Goal: Information Seeking & Learning: Learn about a topic

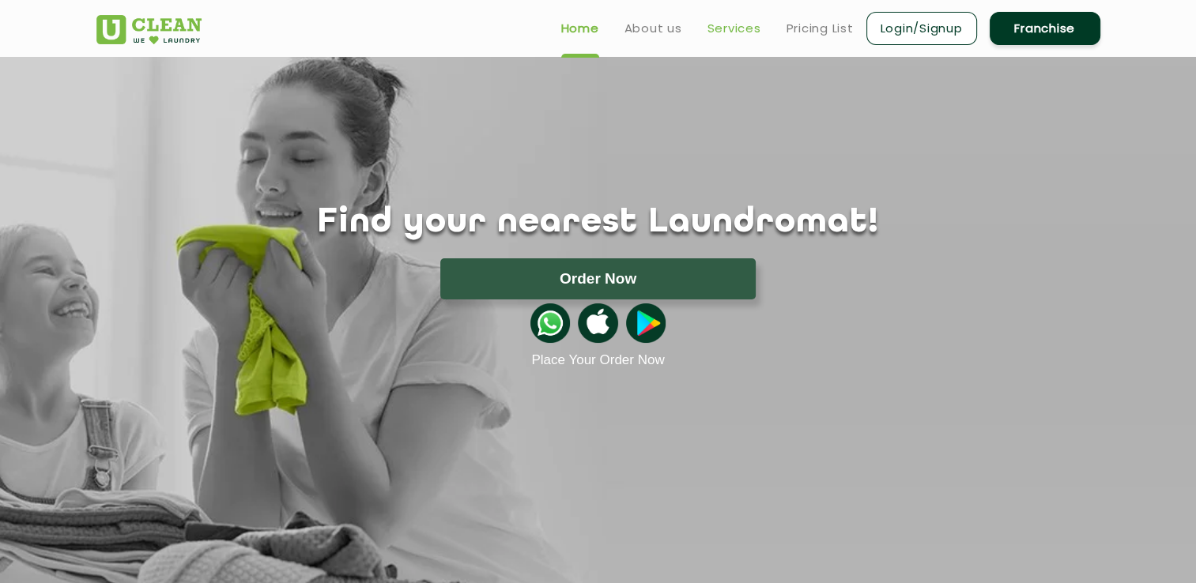
click at [732, 26] on link "Services" at bounding box center [734, 28] width 54 height 19
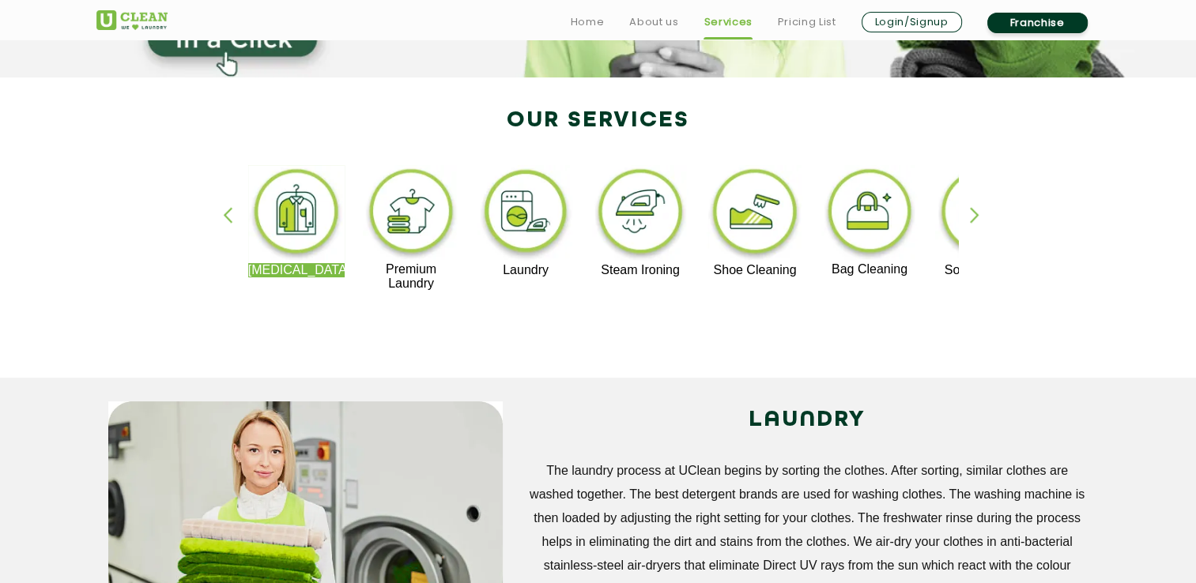
scroll to position [316, 0]
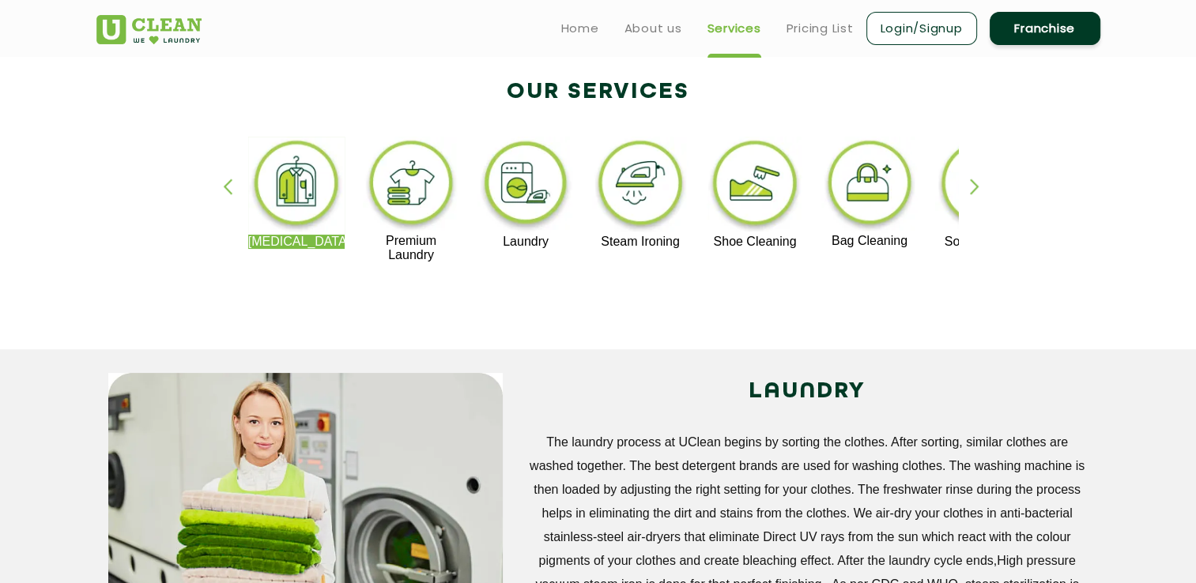
click at [975, 182] on div "button" at bounding box center [982, 200] width 24 height 43
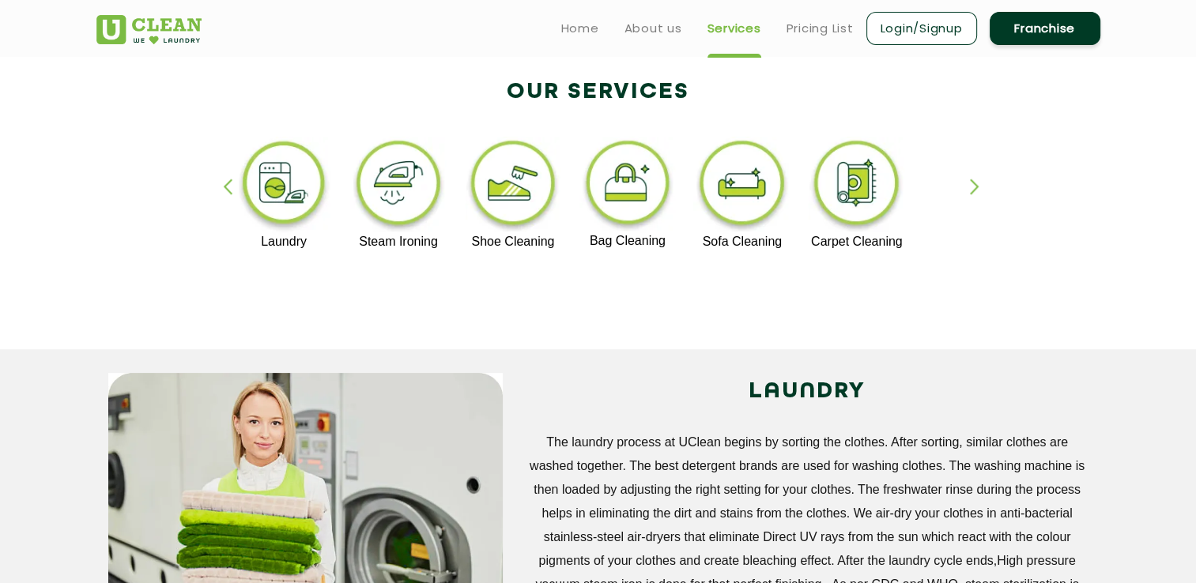
click at [975, 182] on div "button" at bounding box center [982, 200] width 24 height 43
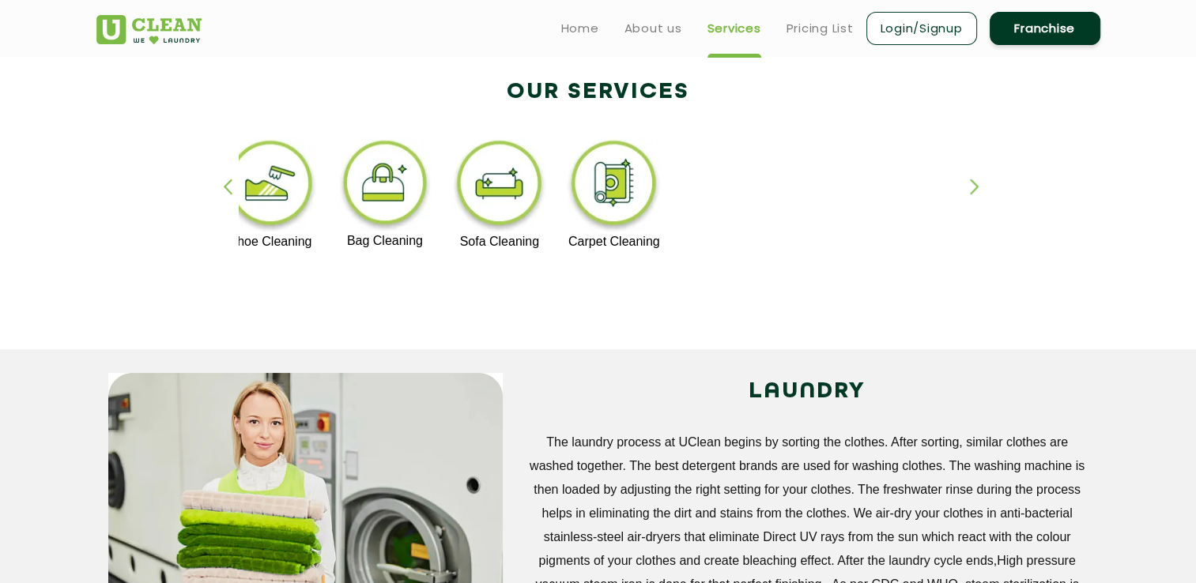
click at [230, 186] on div "button" at bounding box center [235, 200] width 24 height 43
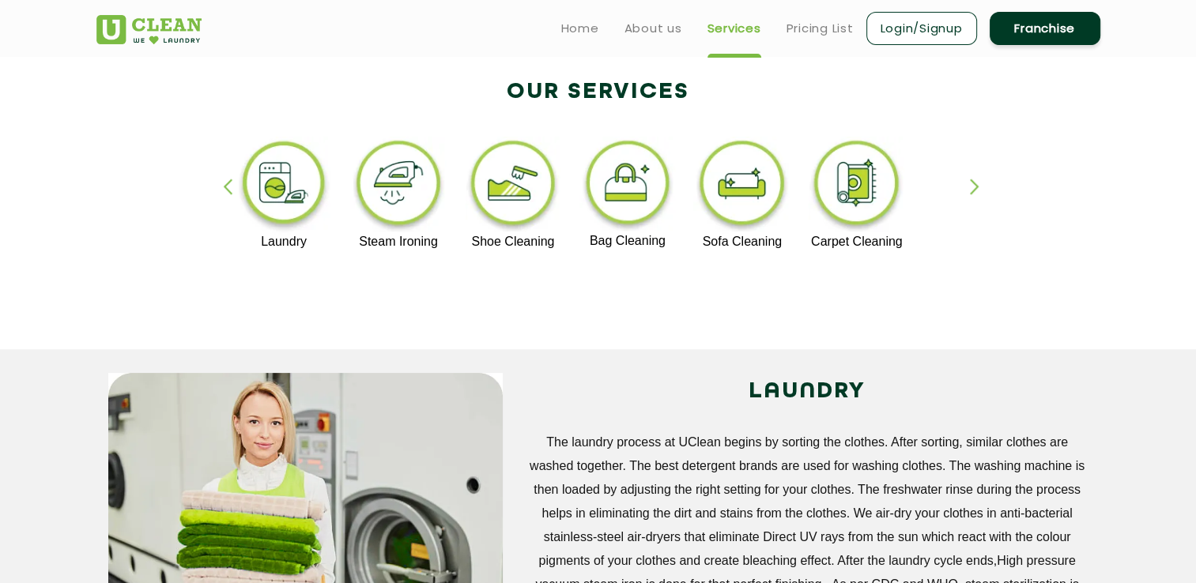
click at [230, 186] on div "button" at bounding box center [235, 200] width 24 height 43
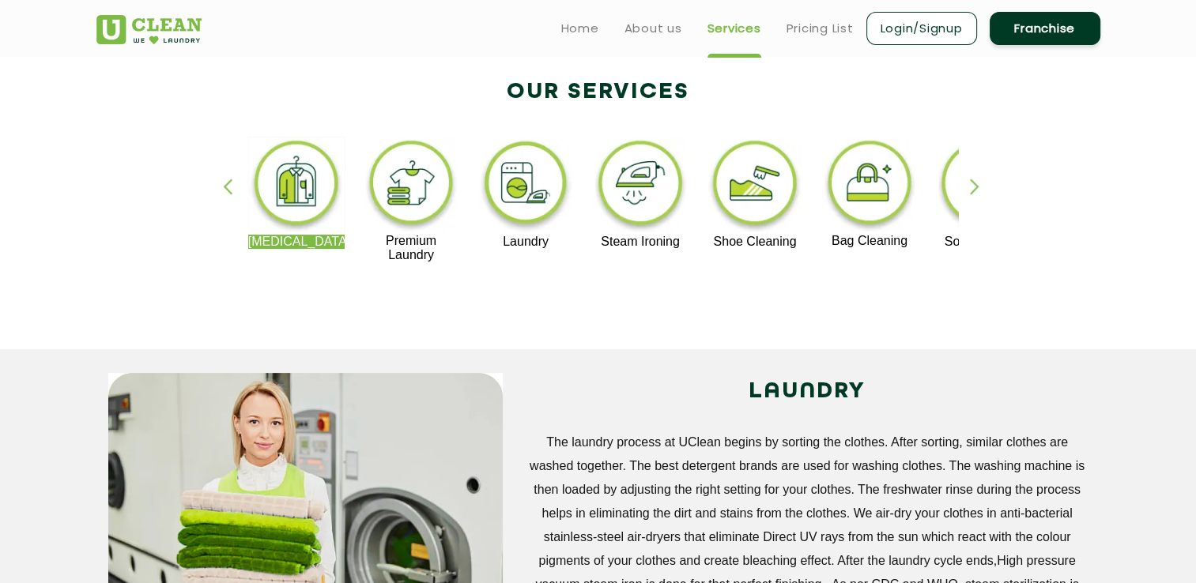
click at [407, 196] on img at bounding box center [411, 185] width 97 height 97
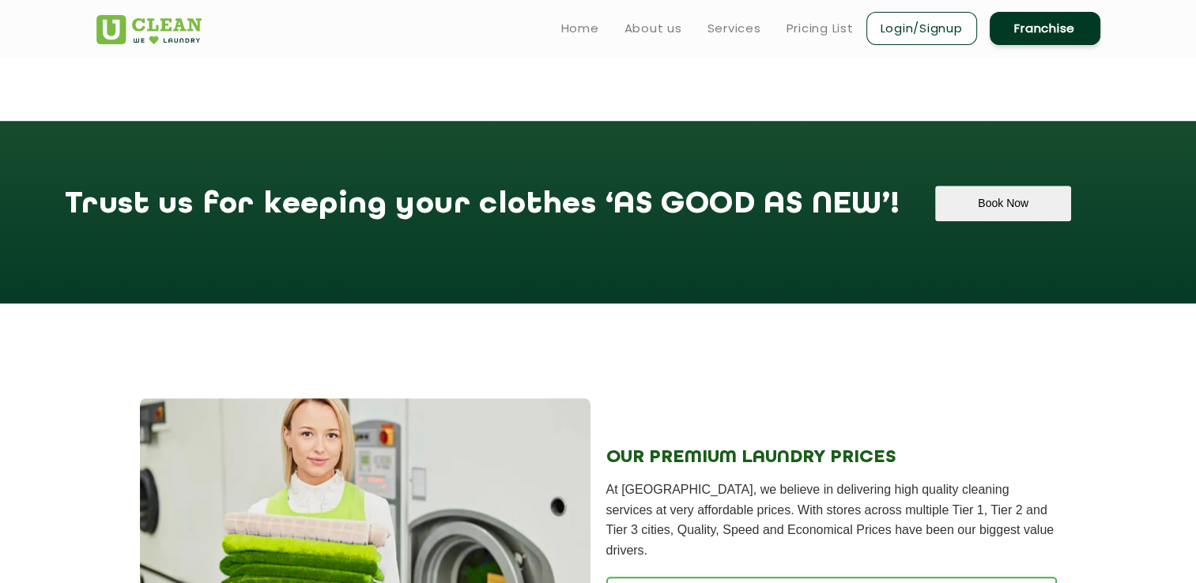
scroll to position [1040, 0]
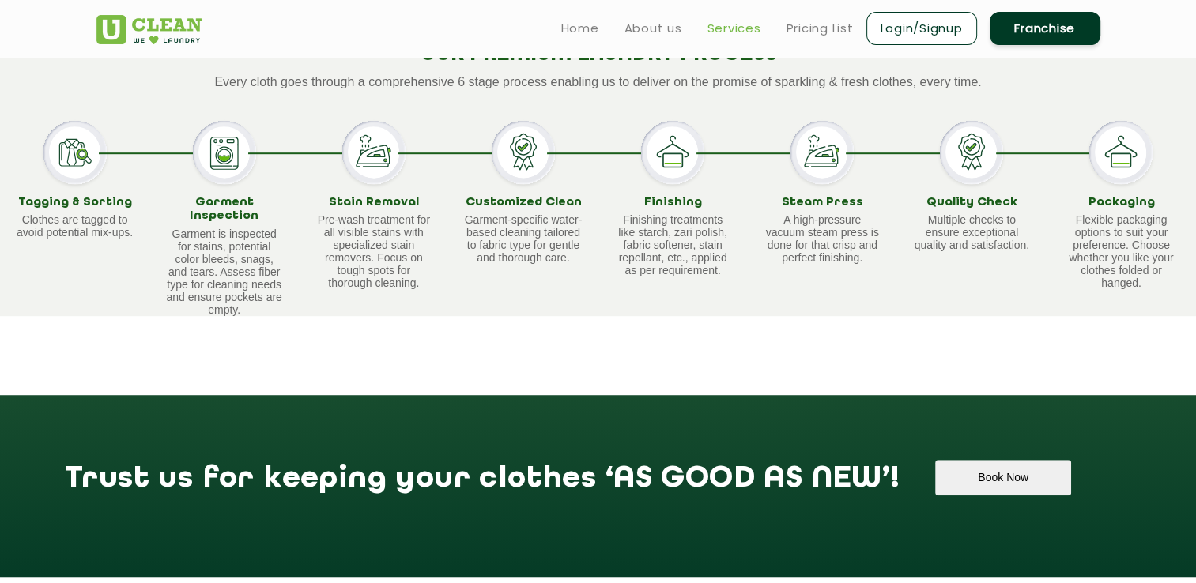
click at [740, 30] on link "Services" at bounding box center [734, 28] width 54 height 19
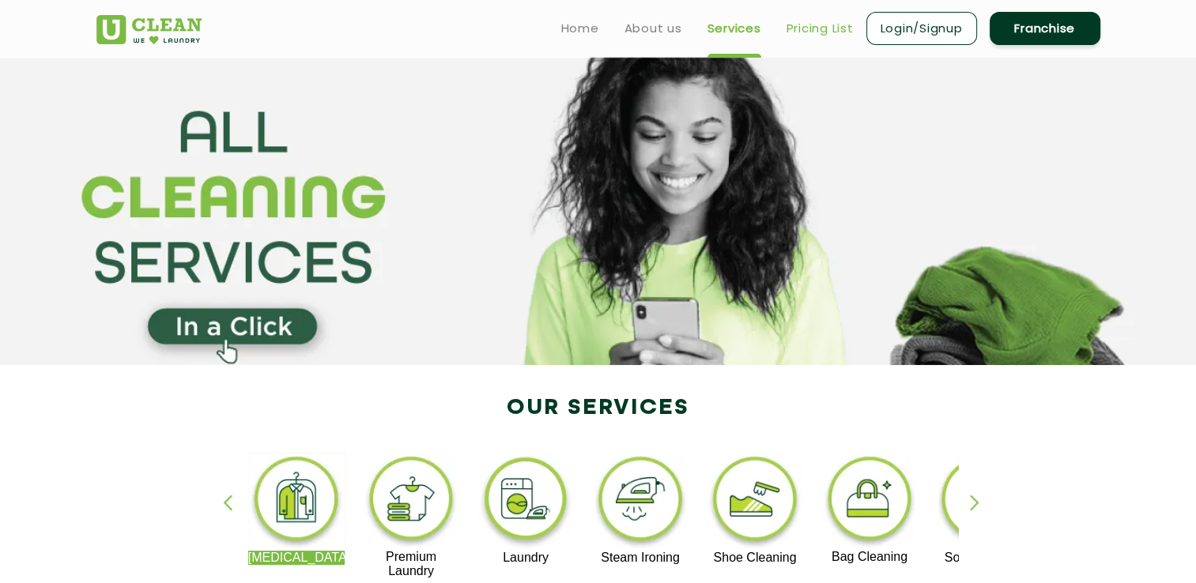
click at [824, 29] on link "Pricing List" at bounding box center [819, 28] width 67 height 19
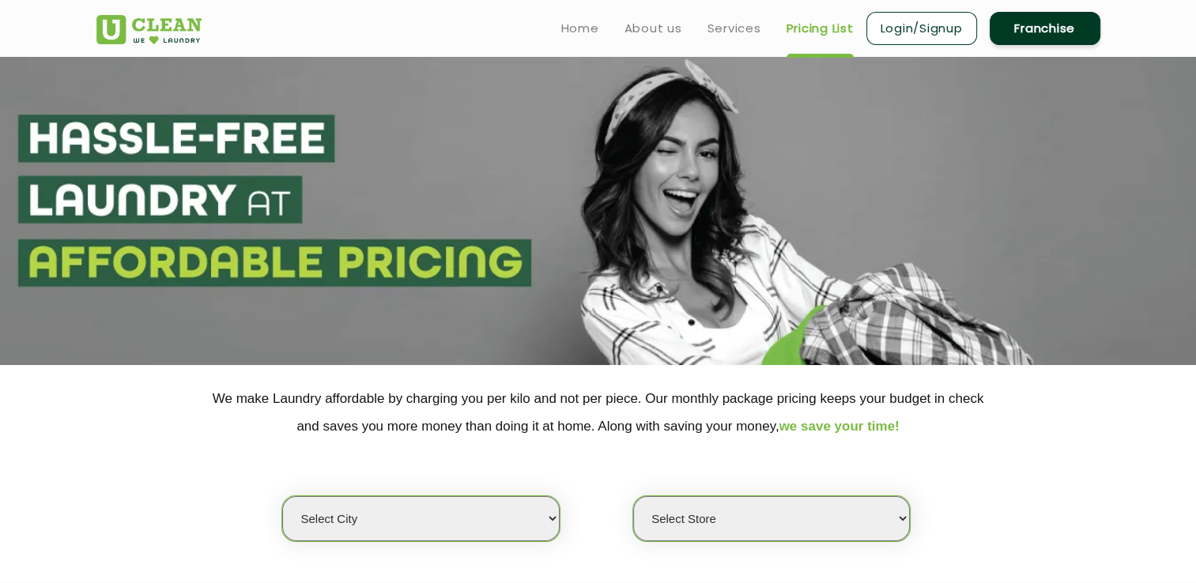
select select "0"
click at [729, 24] on link "Services" at bounding box center [734, 28] width 54 height 19
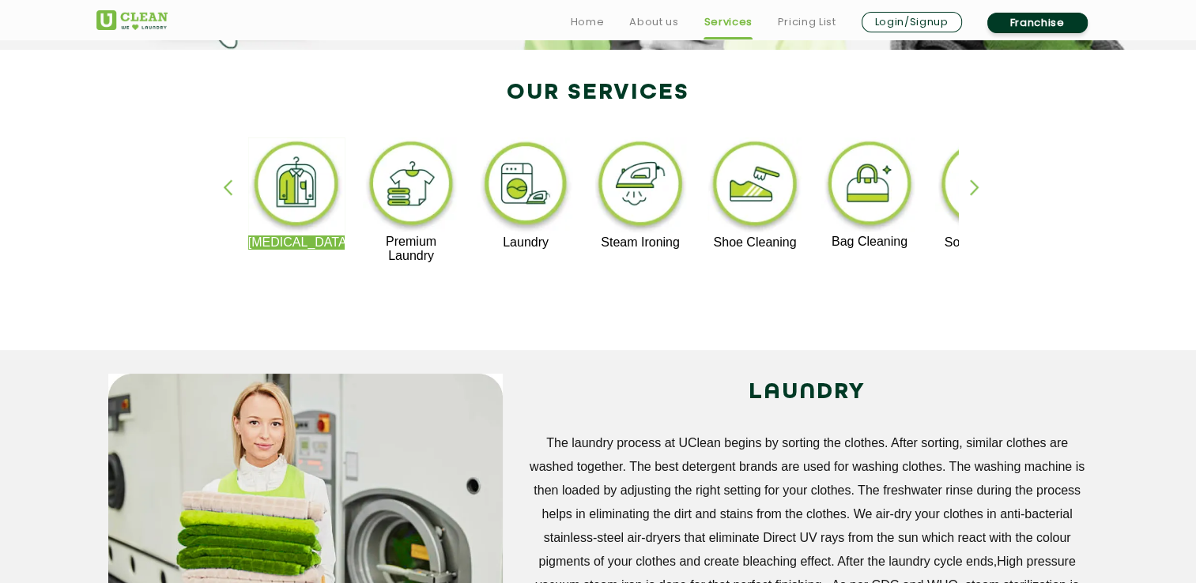
scroll to position [316, 0]
